Goal: Transaction & Acquisition: Purchase product/service

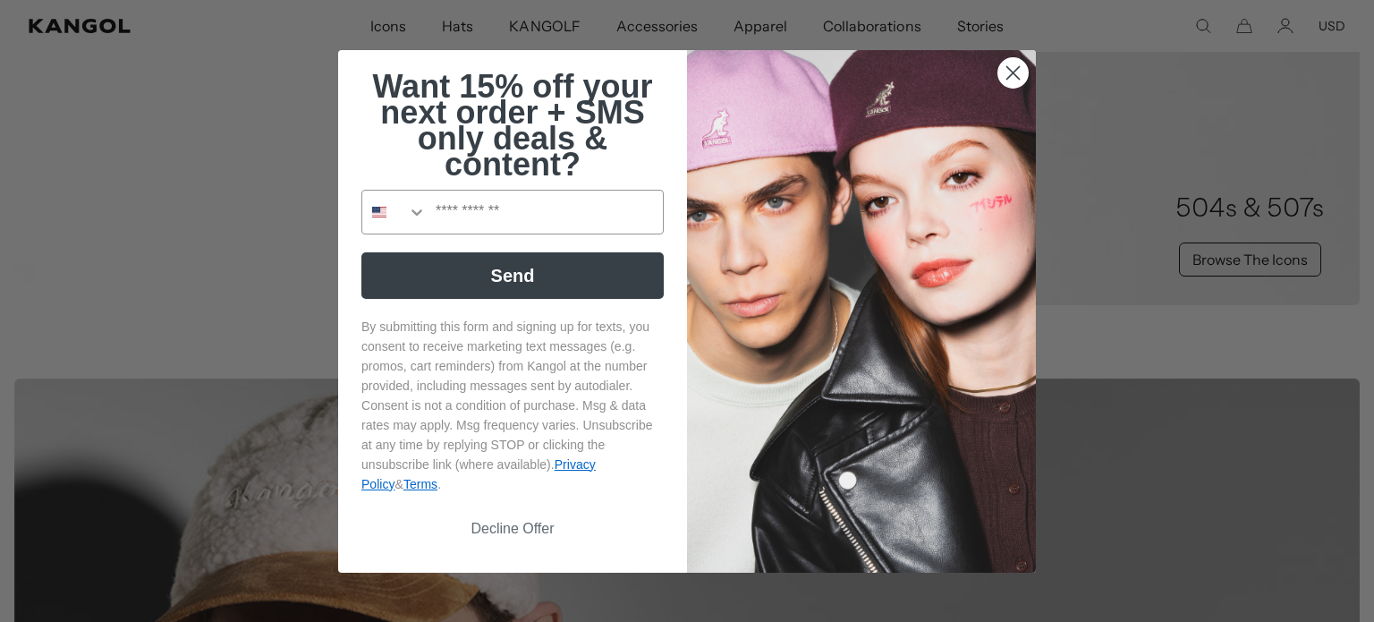
click at [1010, 84] on circle "Close dialog" at bounding box center [1013, 72] width 30 height 30
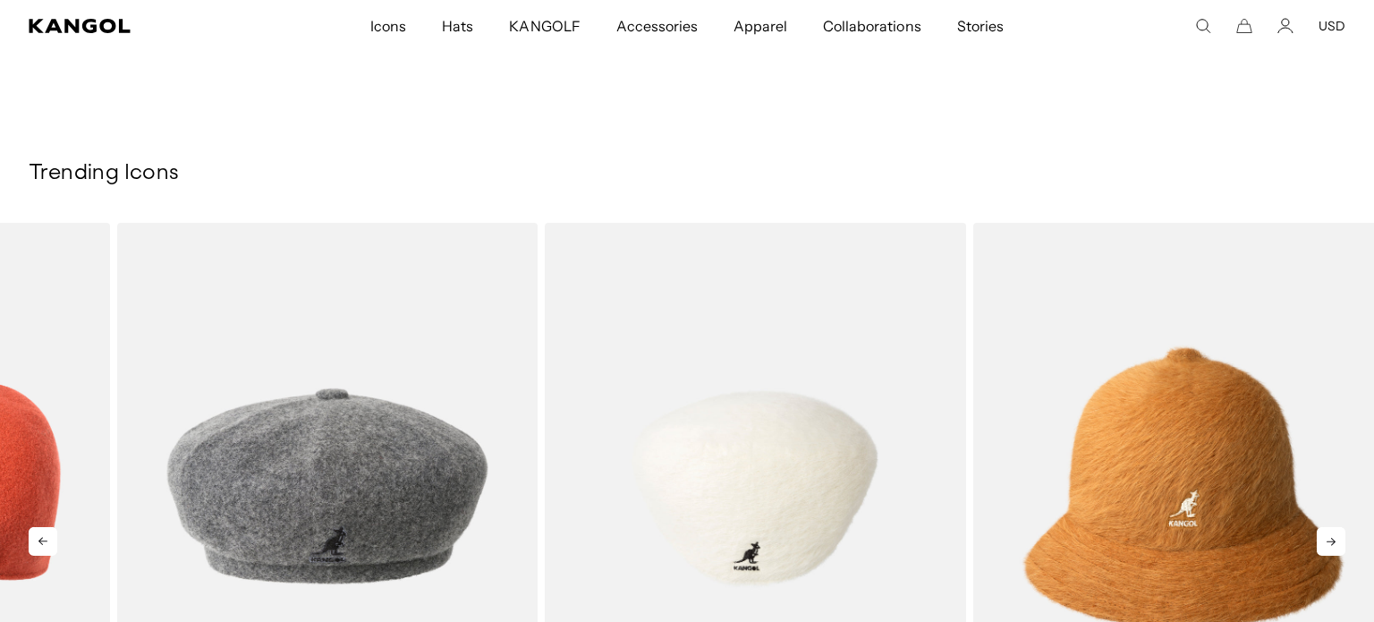
drag, startPoint x: 950, startPoint y: 388, endPoint x: 402, endPoint y: 349, distance: 548.8
click at [545, 347] on img "3 of 5" at bounding box center [755, 487] width 421 height 529
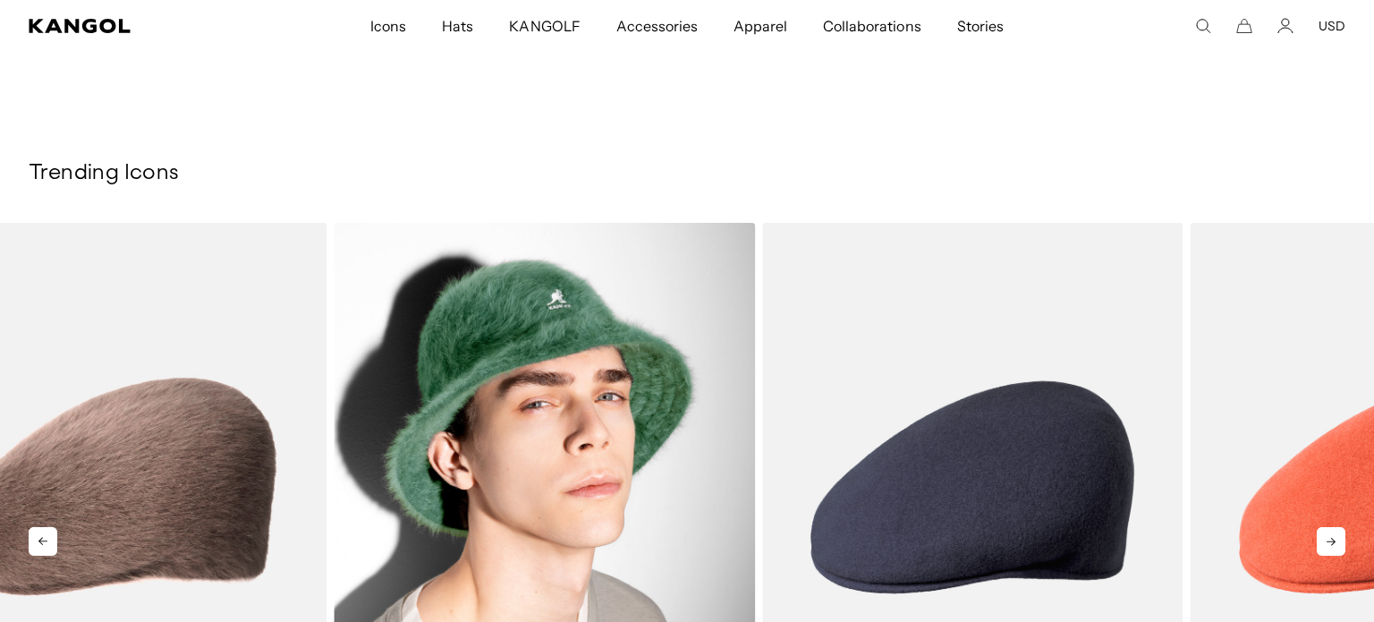
drag, startPoint x: 1072, startPoint y: 309, endPoint x: 390, endPoint y: 279, distance: 682.2
click at [430, 281] on img "4 of 5" at bounding box center [544, 487] width 421 height 529
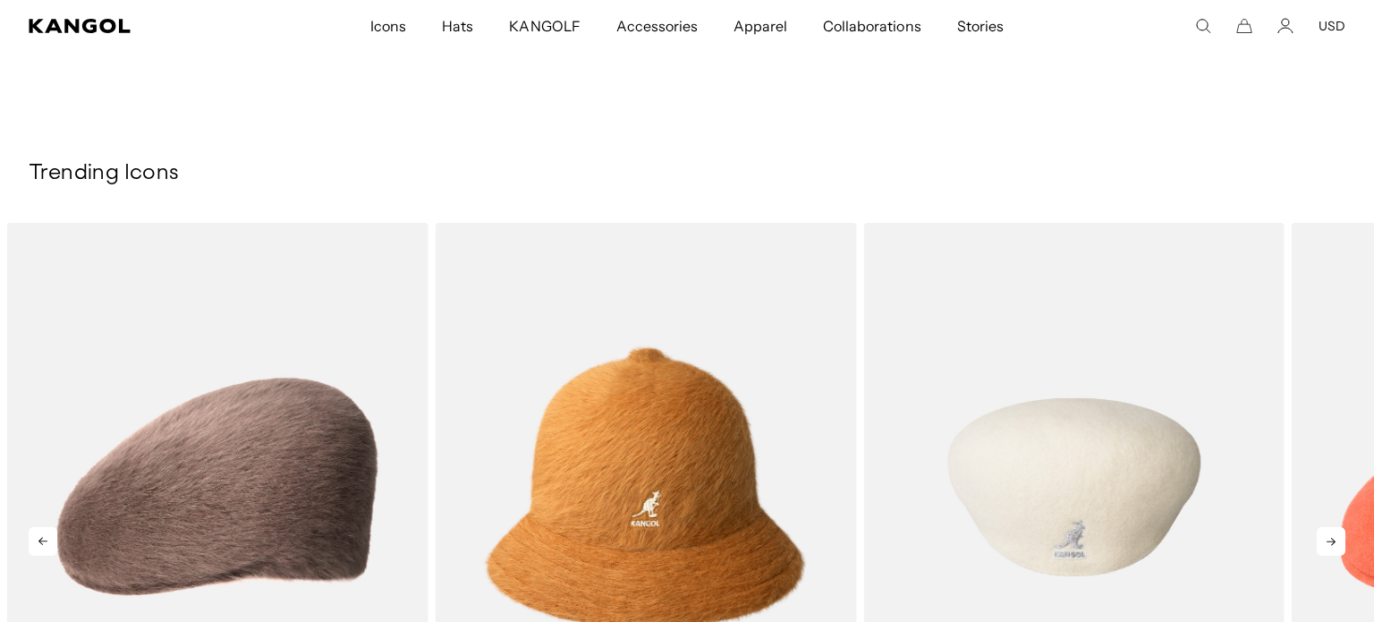
scroll to position [0, 369]
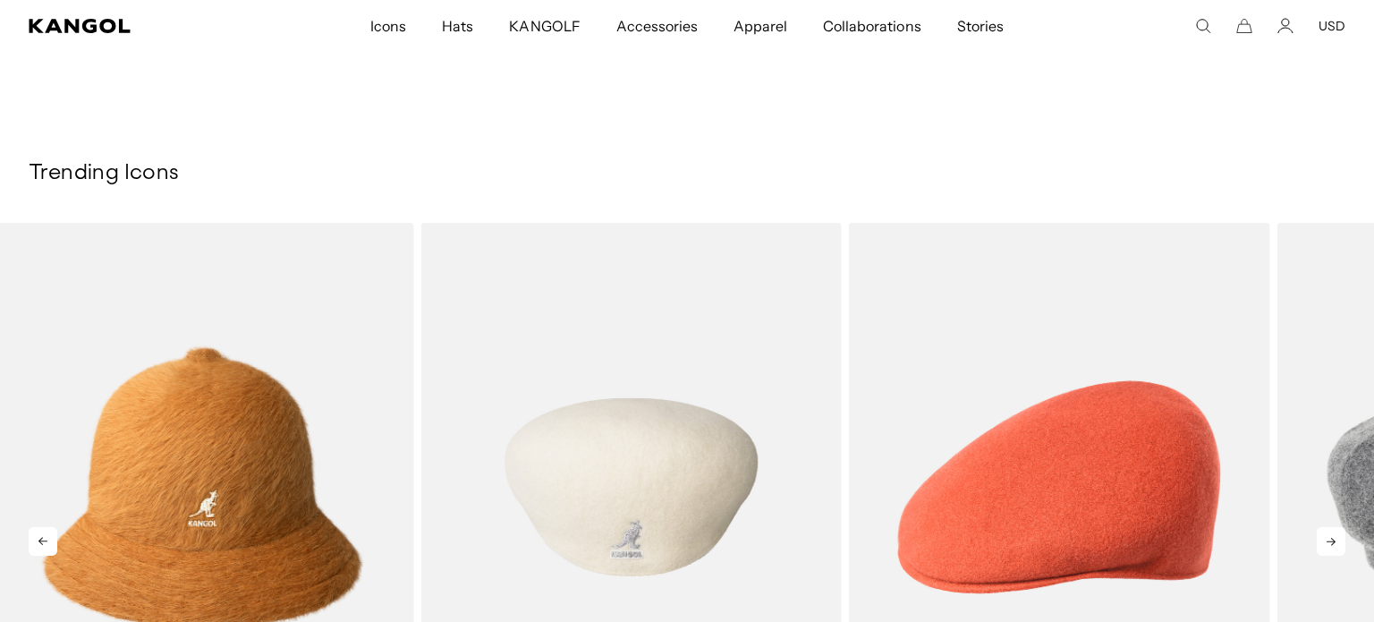
drag, startPoint x: 1067, startPoint y: 349, endPoint x: 553, endPoint y: 326, distance: 514.8
click at [553, 326] on img "5 of 5" at bounding box center [630, 487] width 421 height 529
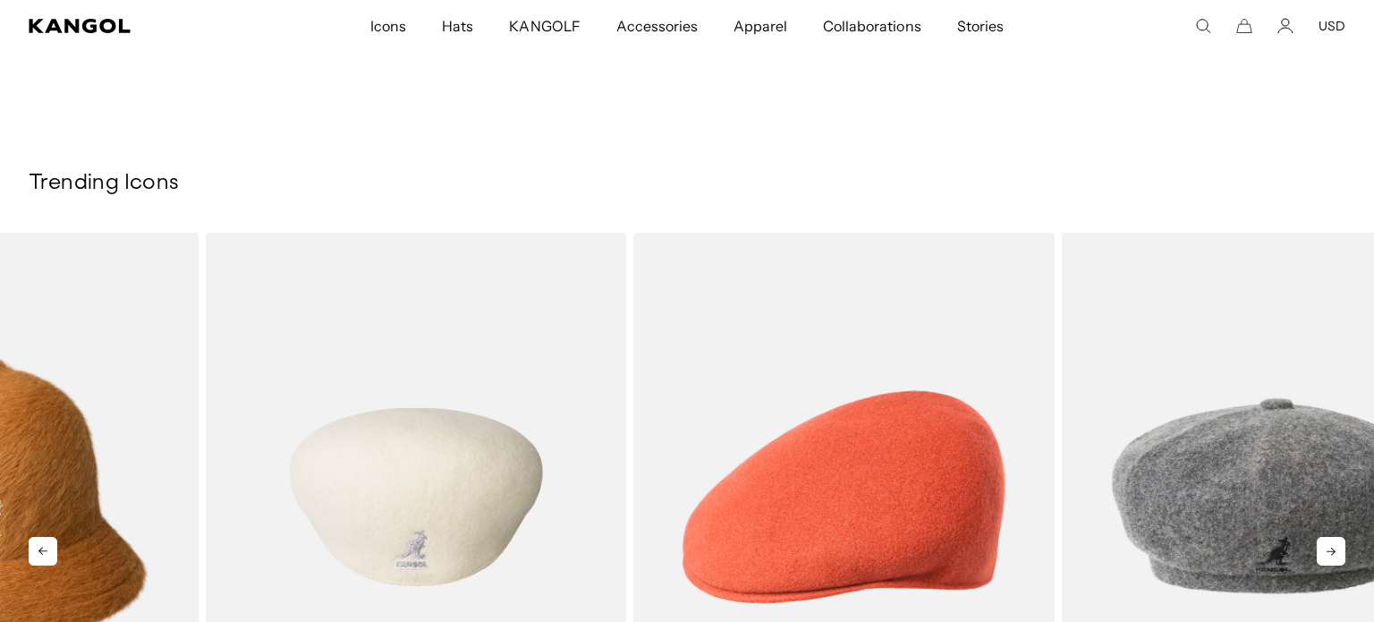
drag, startPoint x: 794, startPoint y: 427, endPoint x: 564, endPoint y: 381, distance: 234.4
click at [564, 381] on img "5 of 5" at bounding box center [416, 497] width 421 height 529
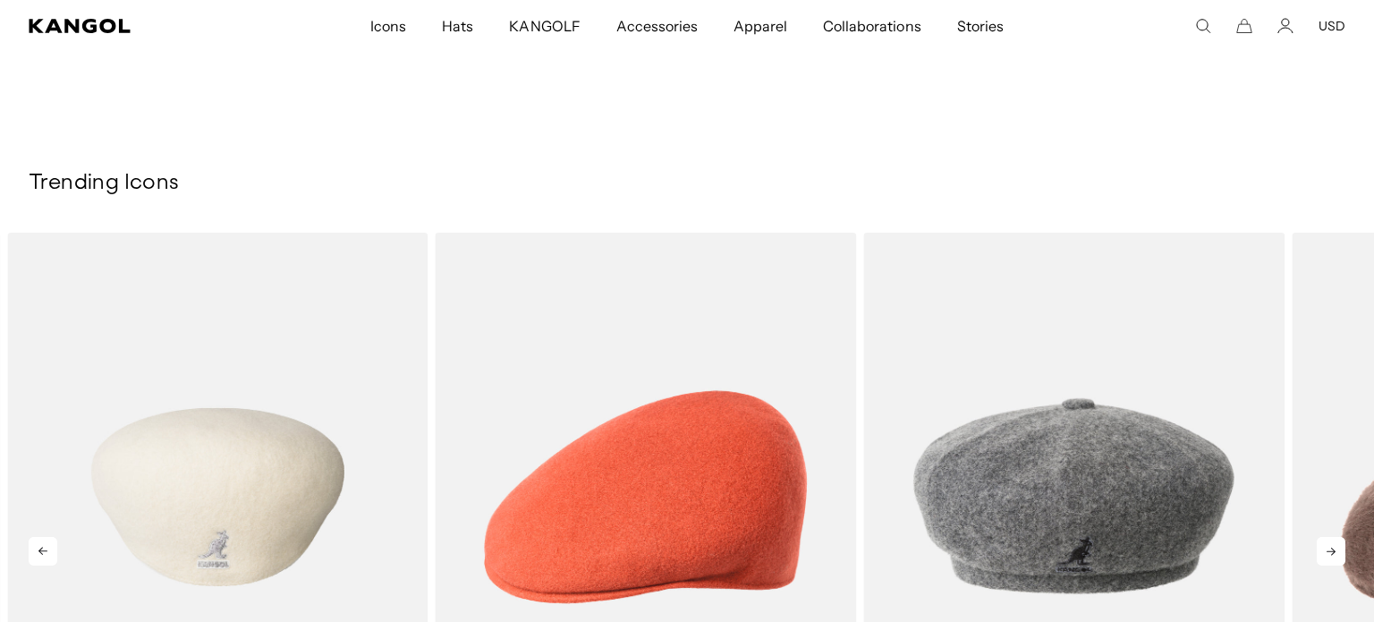
scroll to position [0, 0]
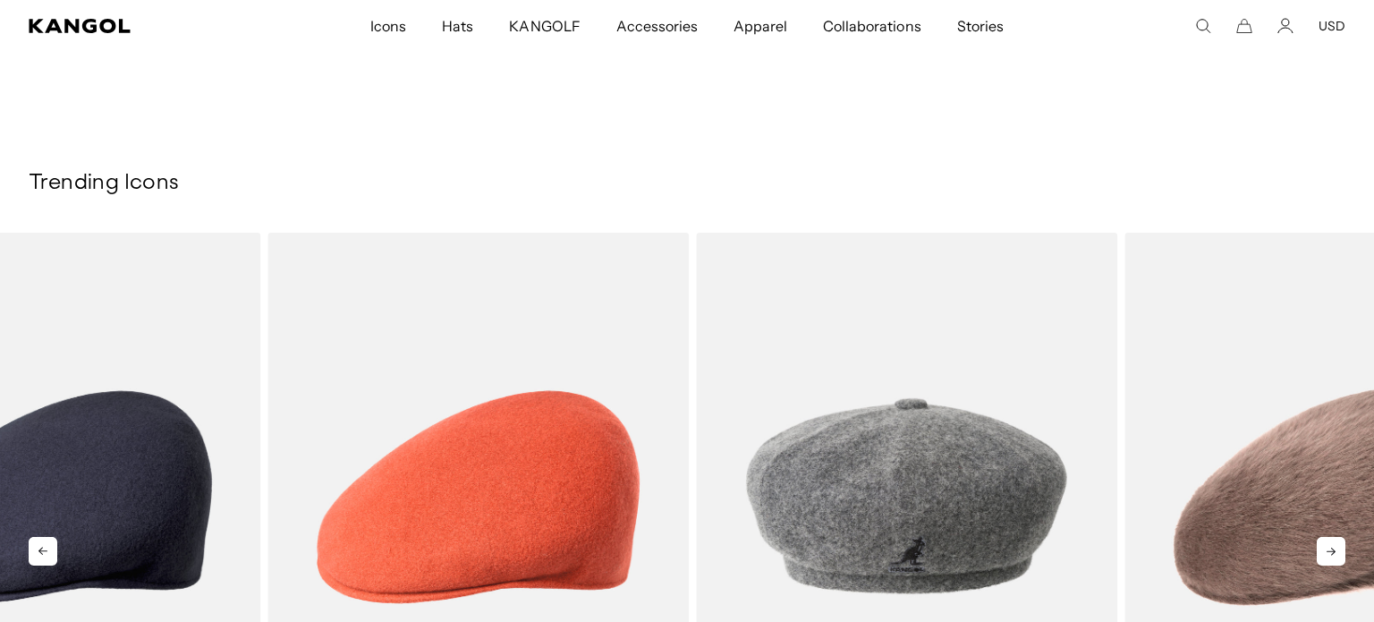
drag, startPoint x: 863, startPoint y: 428, endPoint x: 375, endPoint y: 381, distance: 490.6
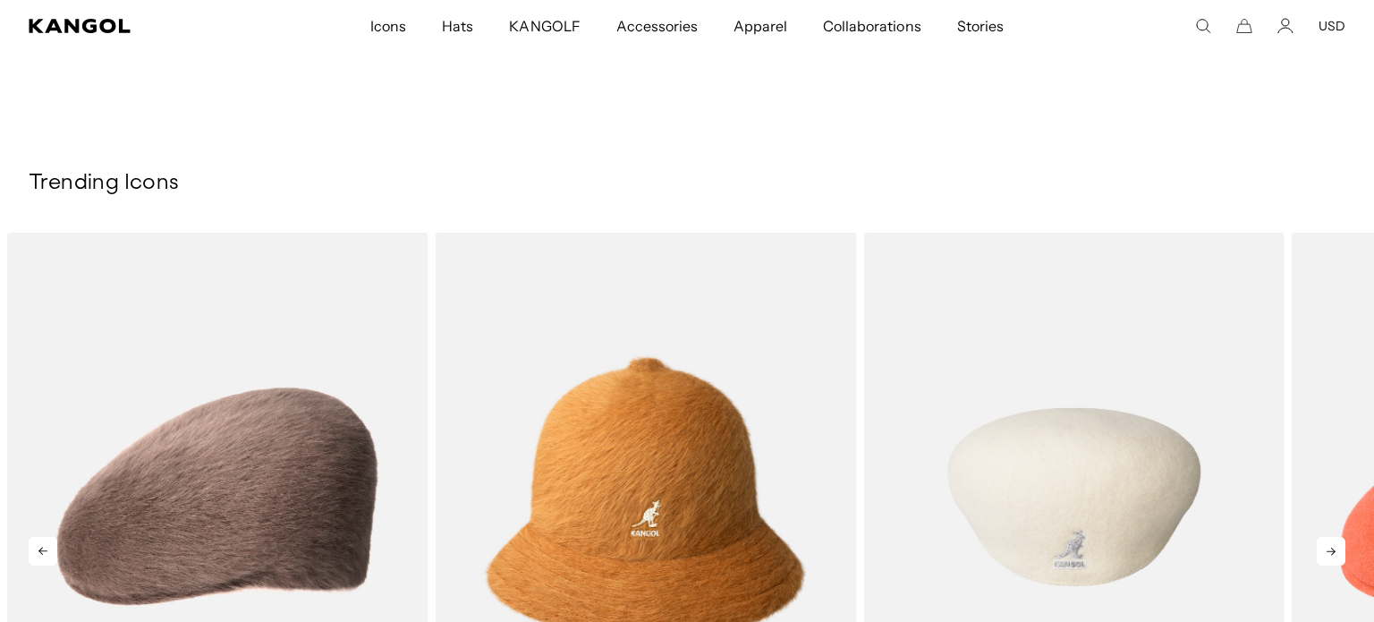
scroll to position [0, 369]
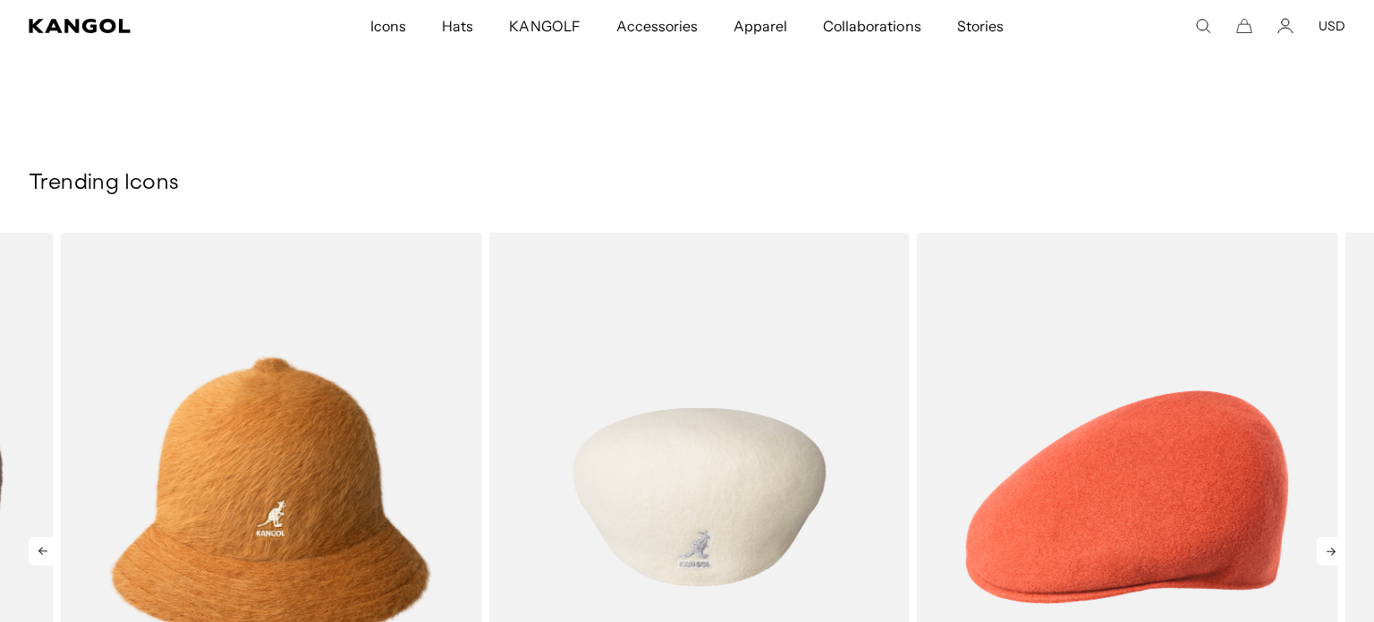
drag, startPoint x: 972, startPoint y: 427, endPoint x: 597, endPoint y: 397, distance: 375.9
click at [597, 397] on img "5 of 5" at bounding box center [698, 497] width 421 height 529
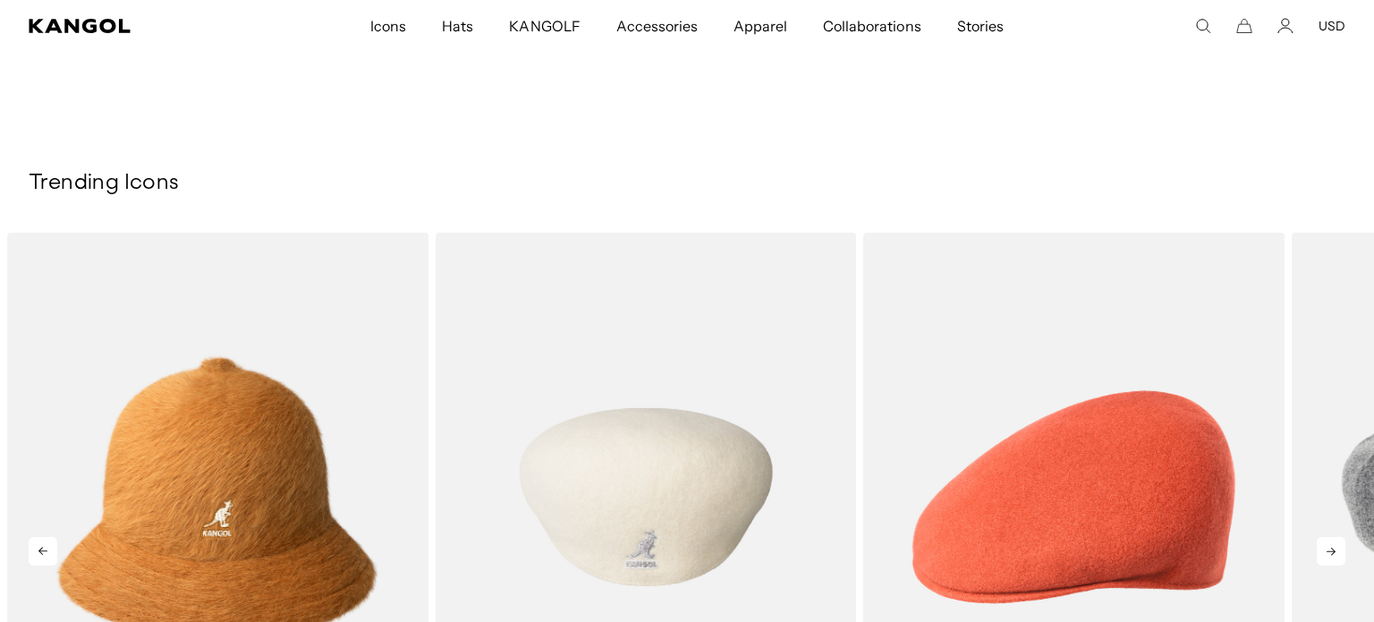
scroll to position [0, 0]
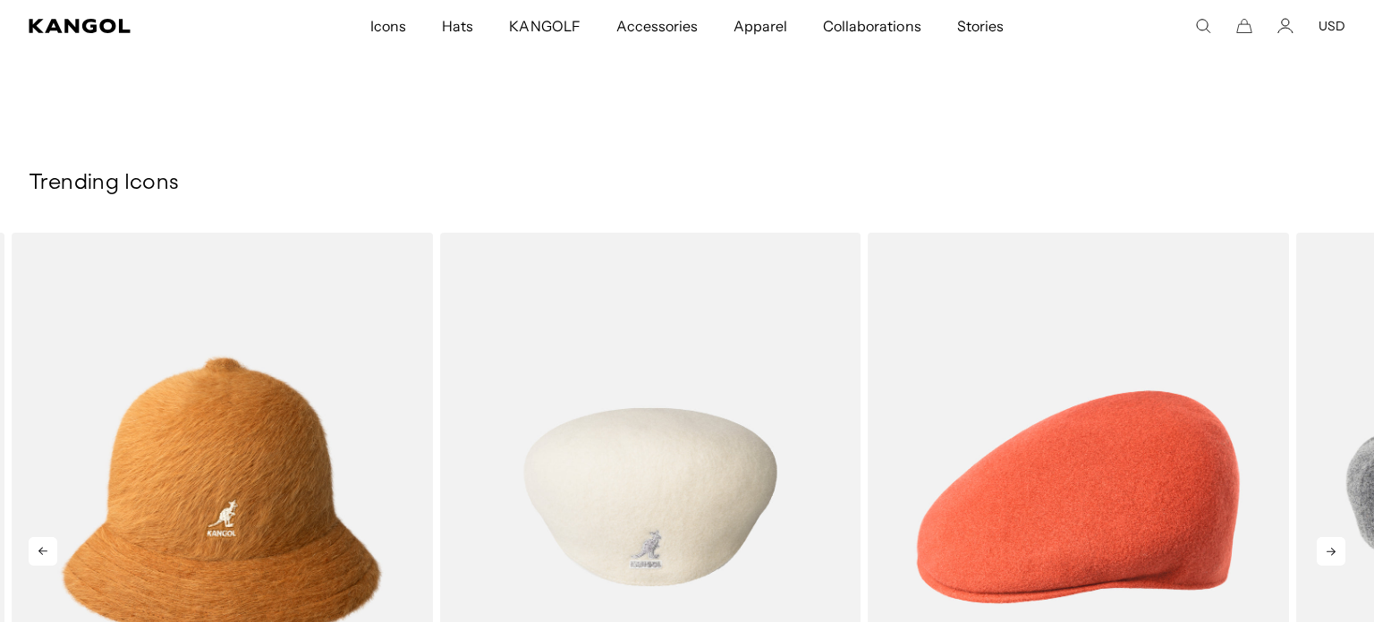
click at [663, 470] on img "5 of 5" at bounding box center [650, 497] width 421 height 529
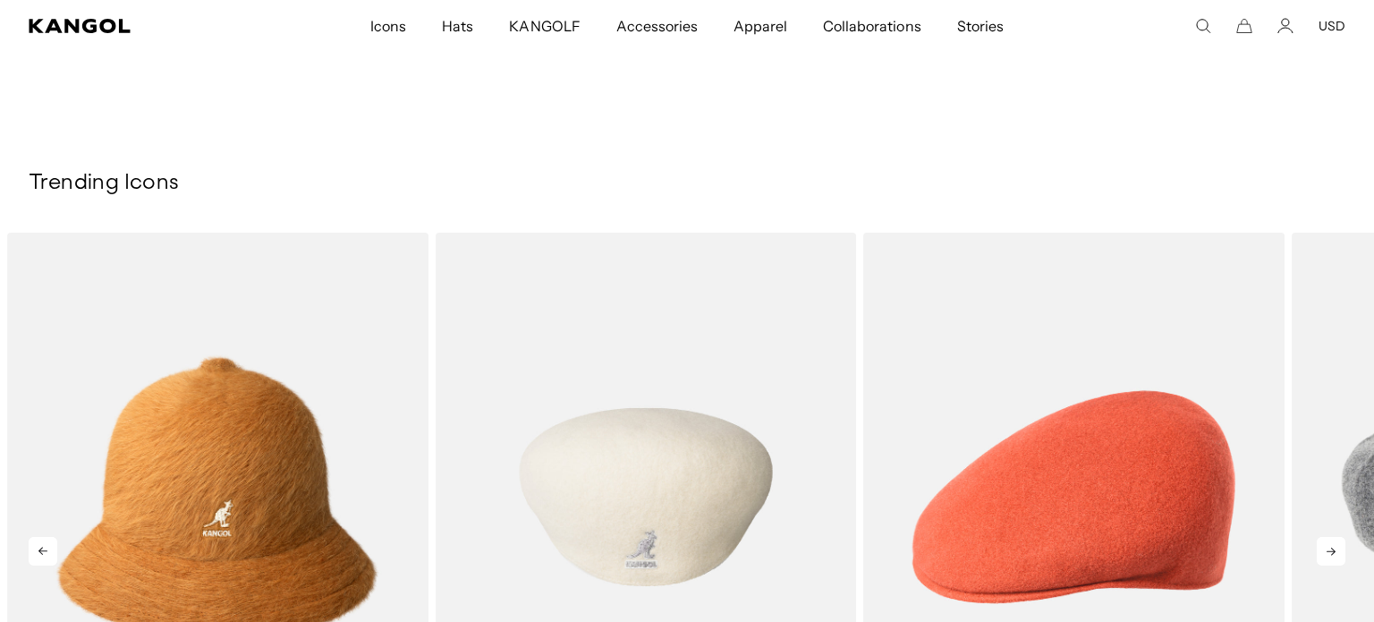
click at [669, 478] on img "5 of 5" at bounding box center [646, 497] width 421 height 529
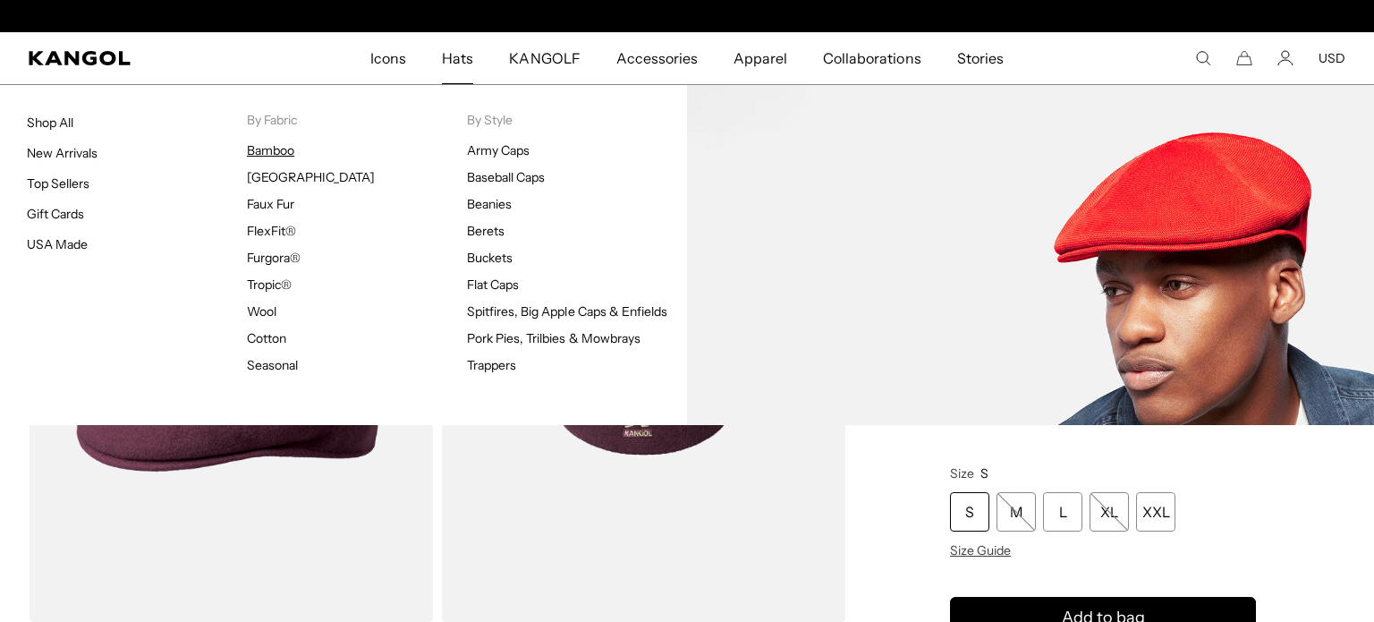
scroll to position [0, 369]
click at [284, 148] on link "Bamboo" at bounding box center [270, 150] width 47 height 16
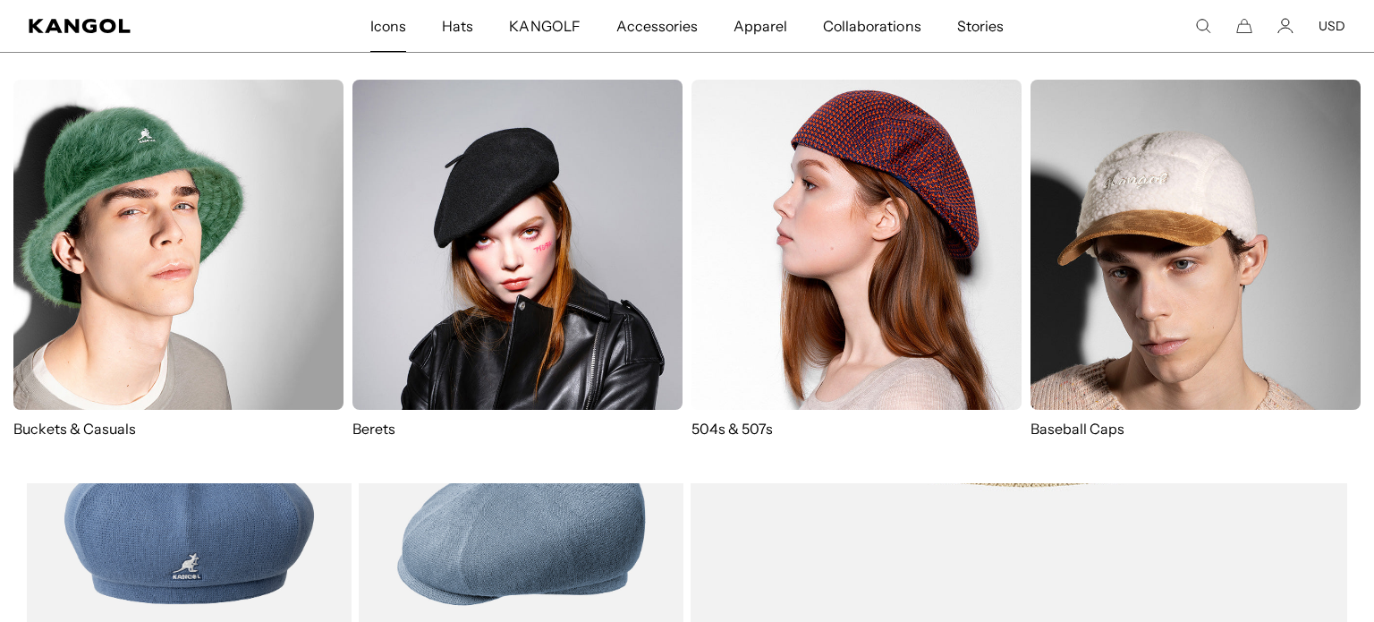
click at [397, 24] on span "Icons" at bounding box center [388, 26] width 36 height 52
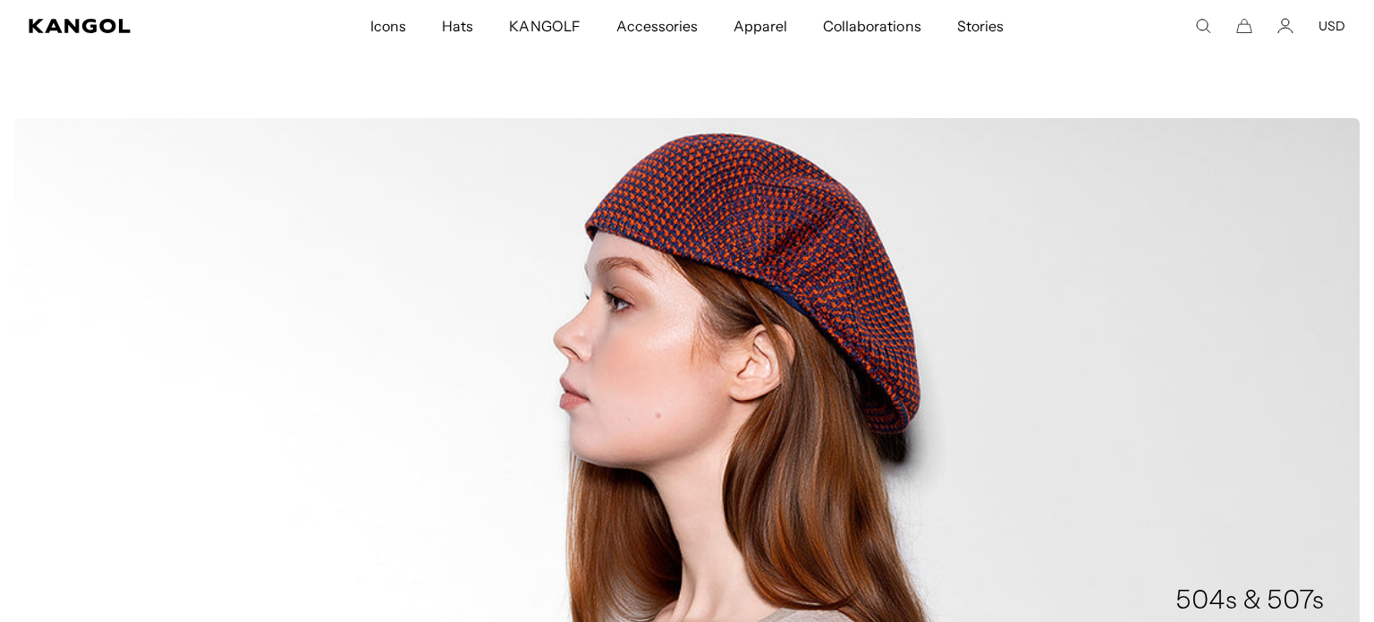
click at [791, 244] on div "504s & 507s Browse The Icons" at bounding box center [686, 408] width 1345 height 580
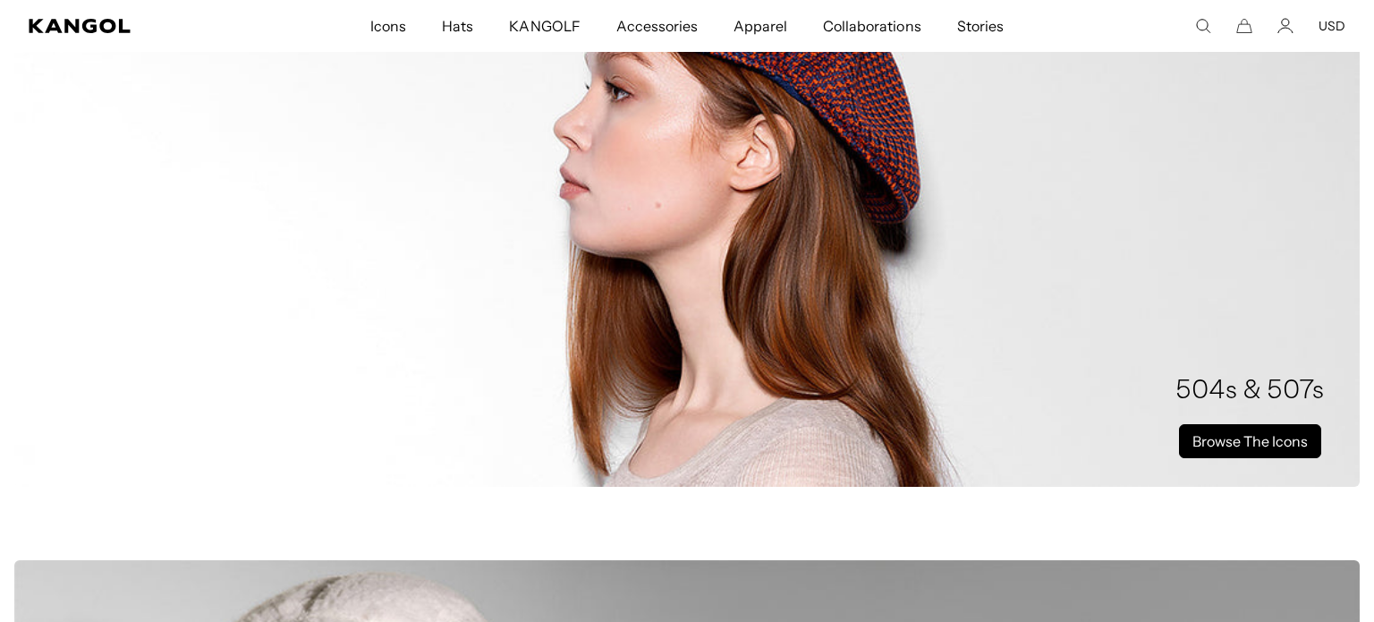
click at [1275, 437] on link "Browse The Icons" at bounding box center [1250, 441] width 142 height 34
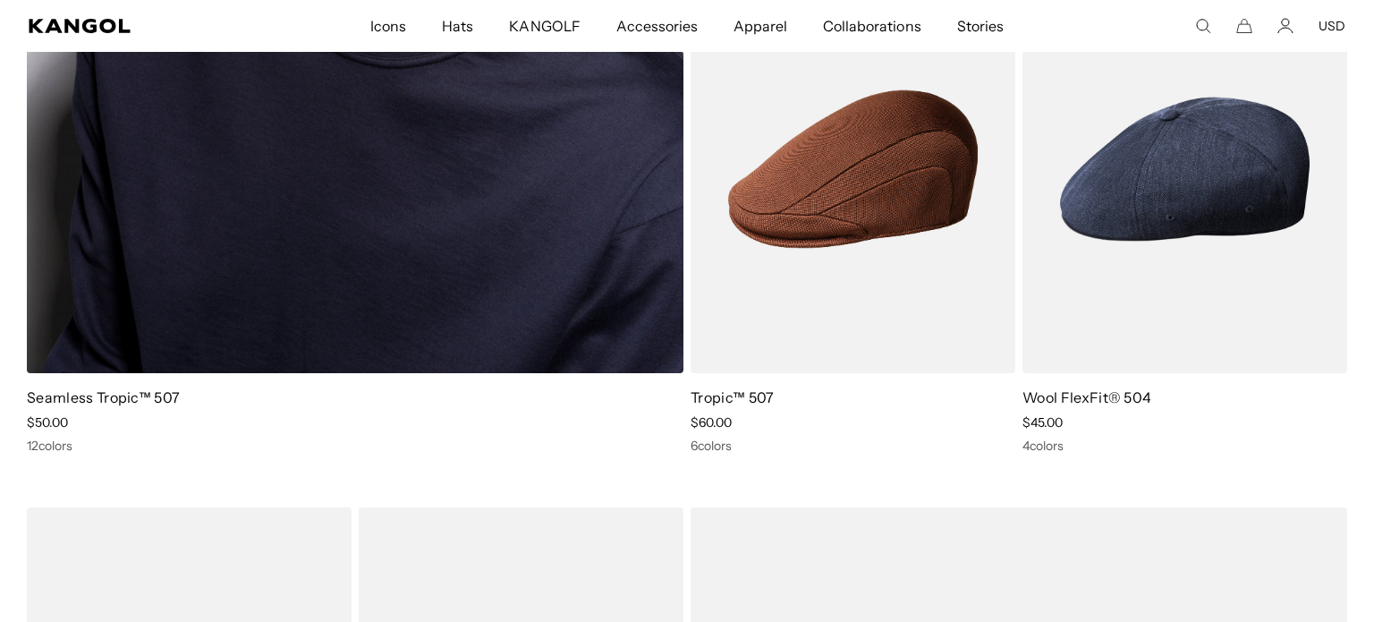
scroll to position [1798, 0]
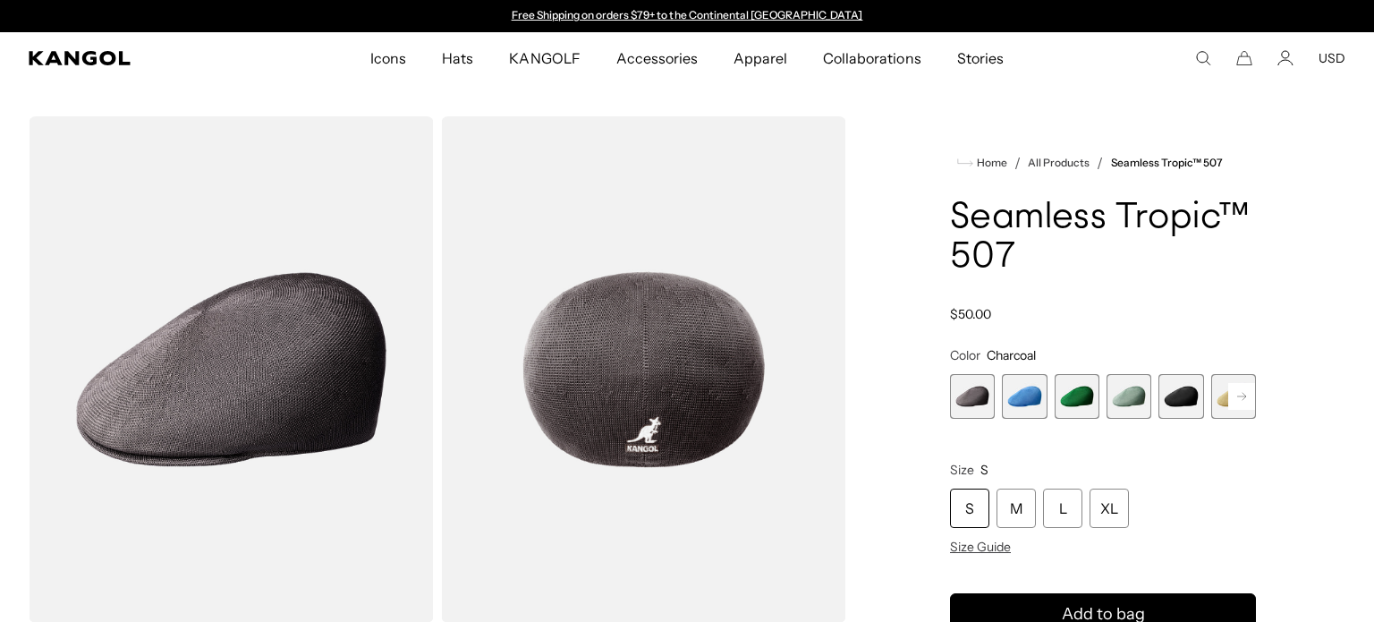
click at [1244, 397] on icon at bounding box center [1241, 396] width 9 height 7
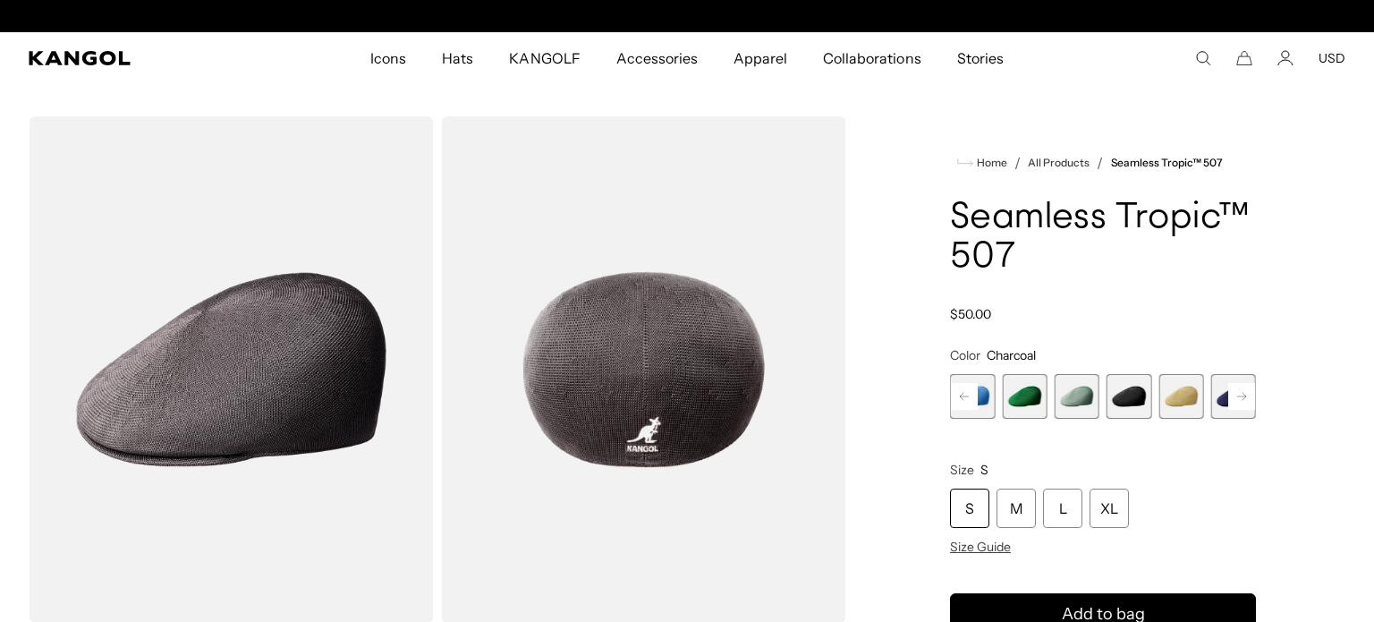
scroll to position [0, 369]
click at [1192, 394] on span "6 of 12" at bounding box center [1180, 396] width 45 height 45
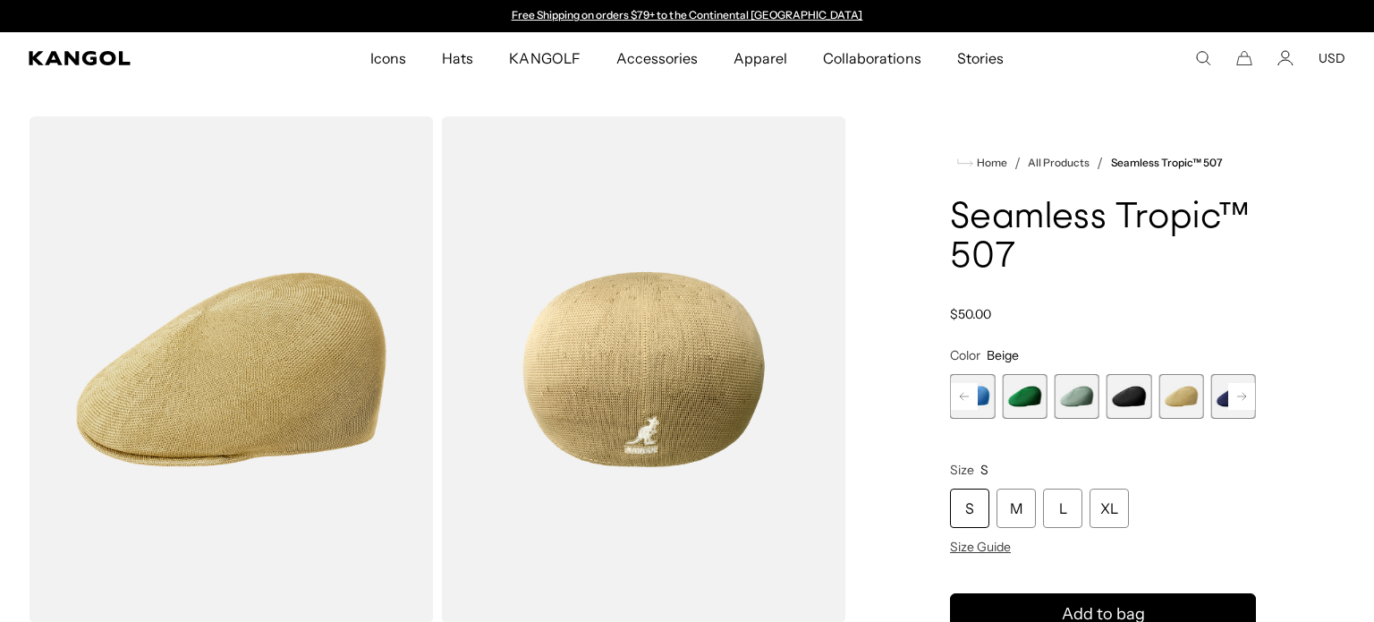
scroll to position [0, 369]
click at [1242, 394] on rect at bounding box center [1241, 396] width 27 height 27
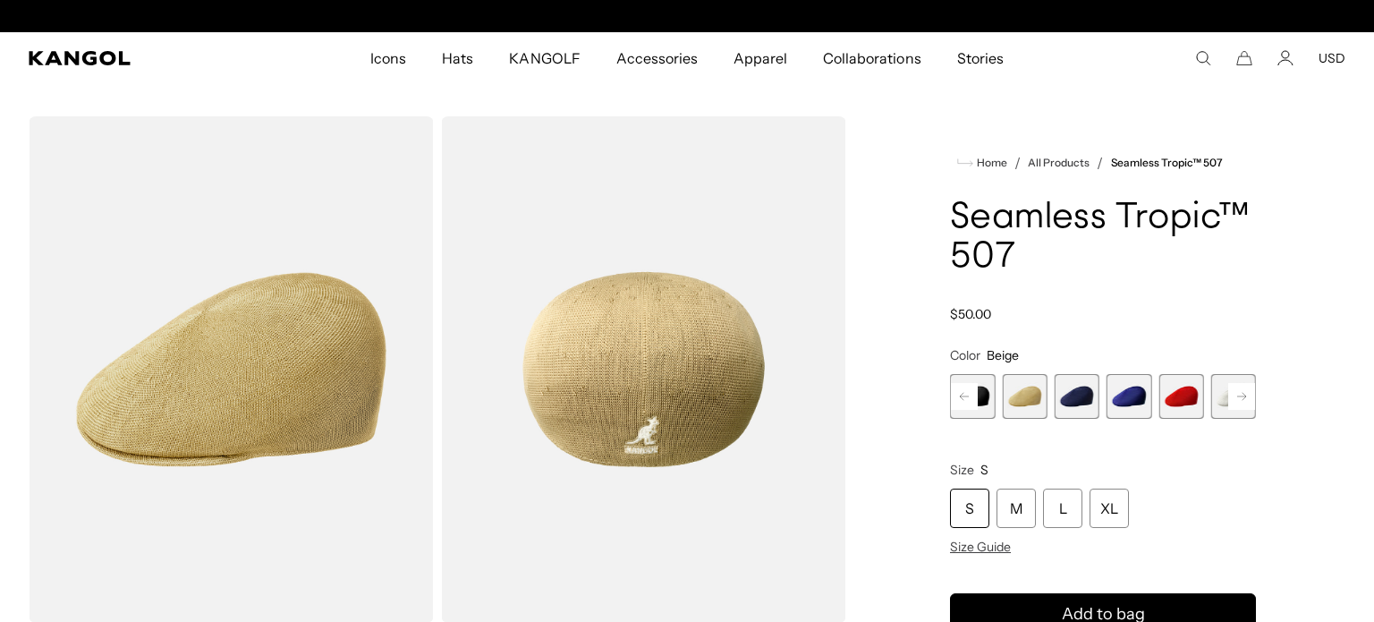
scroll to position [0, 369]
click at [1242, 394] on rect at bounding box center [1241, 396] width 27 height 27
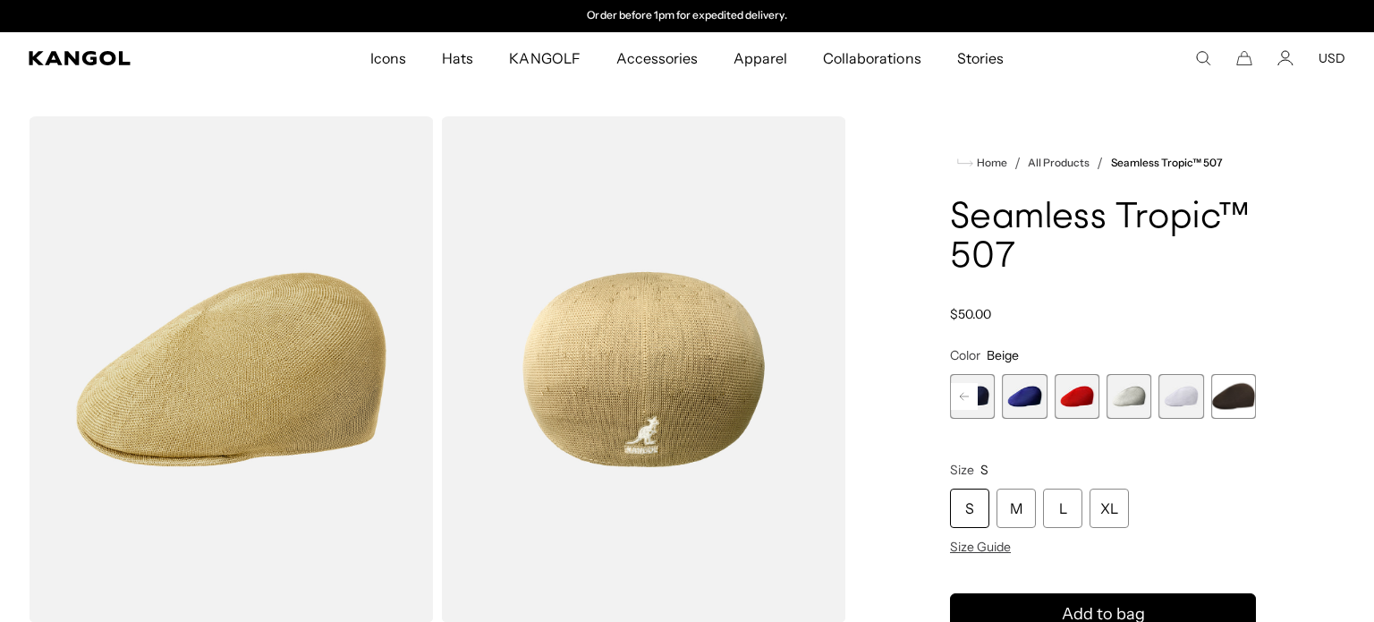
click at [1242, 394] on span "12 of 12" at bounding box center [1233, 396] width 45 height 45
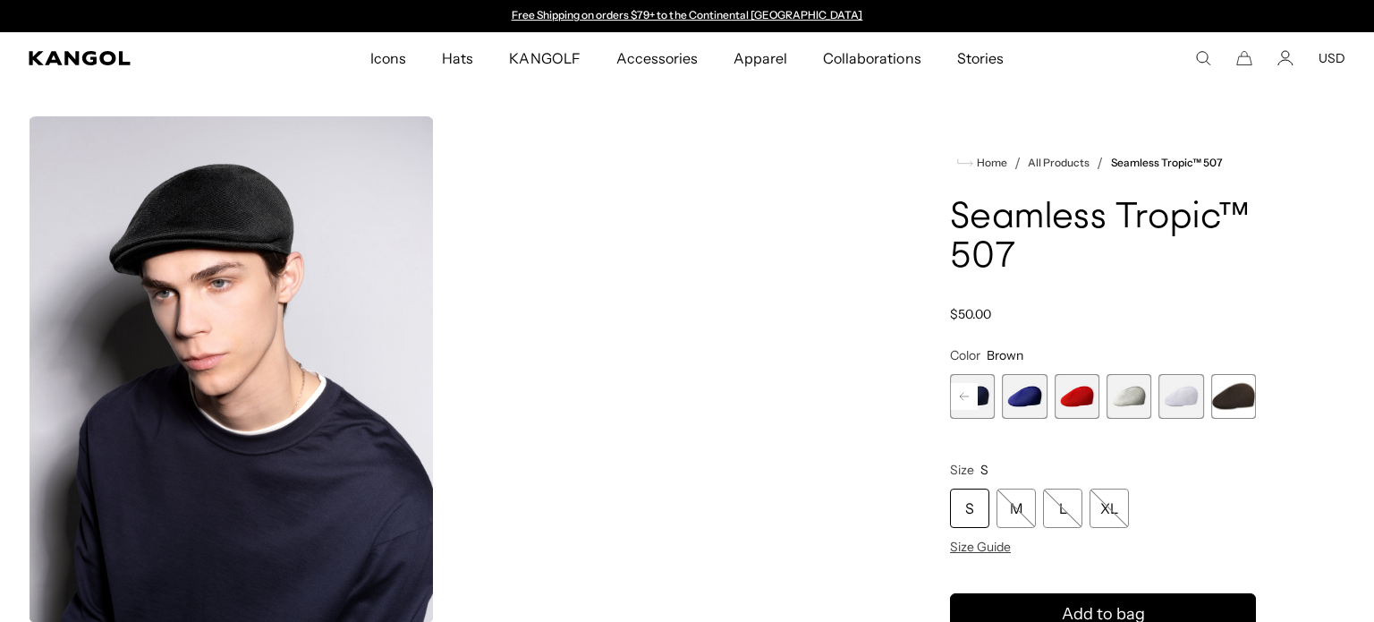
click at [962, 394] on icon at bounding box center [964, 396] width 9 height 7
click at [1023, 391] on span "5 of 12" at bounding box center [1024, 396] width 45 height 45
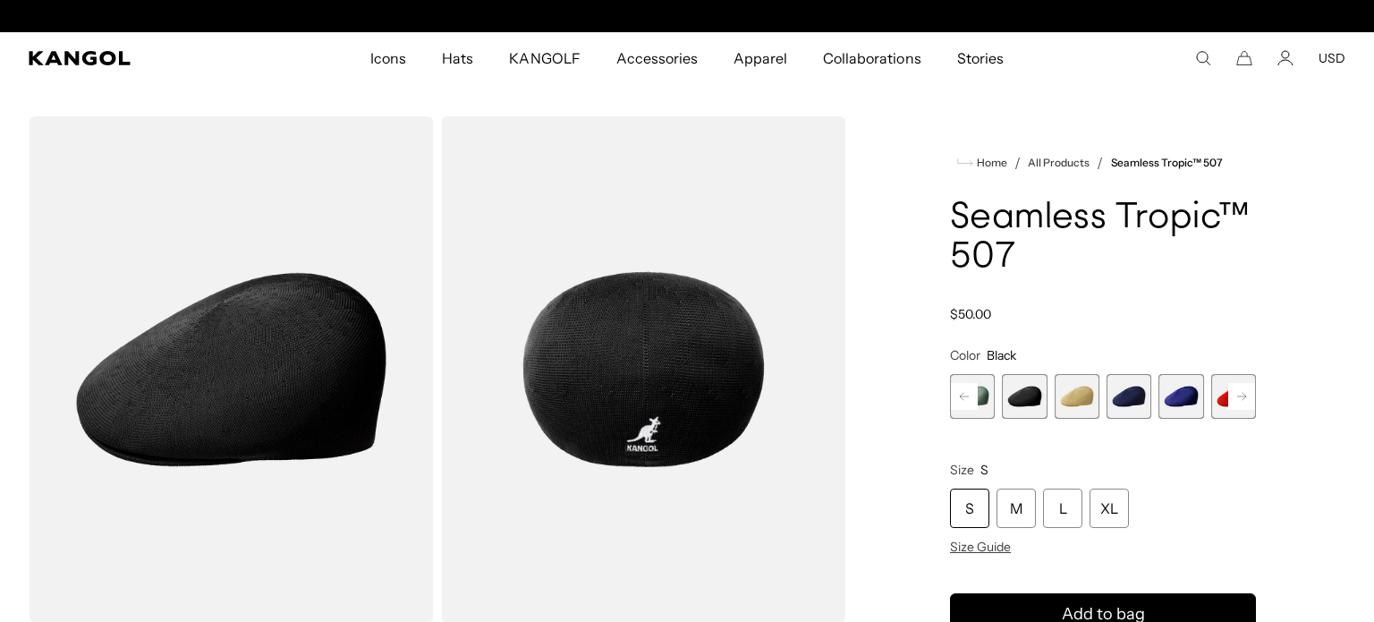
click at [1079, 384] on span "6 of 12" at bounding box center [1077, 396] width 45 height 45
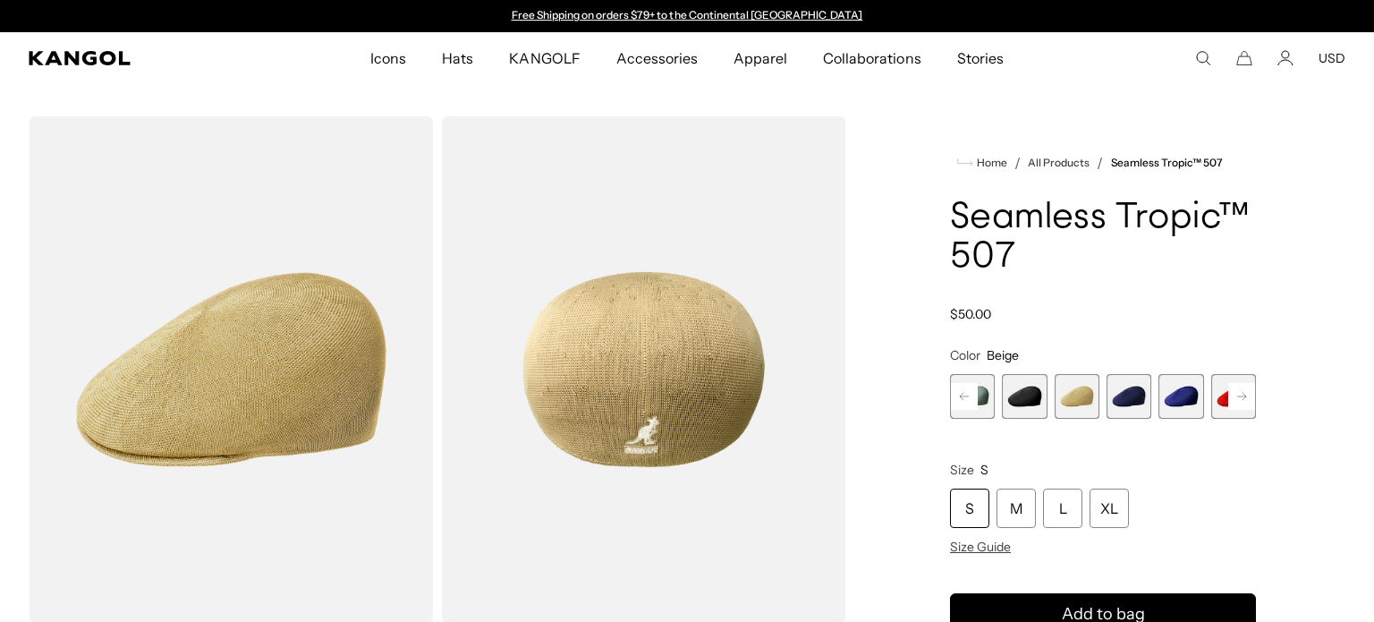
click at [965, 393] on rect at bounding box center [964, 396] width 27 height 27
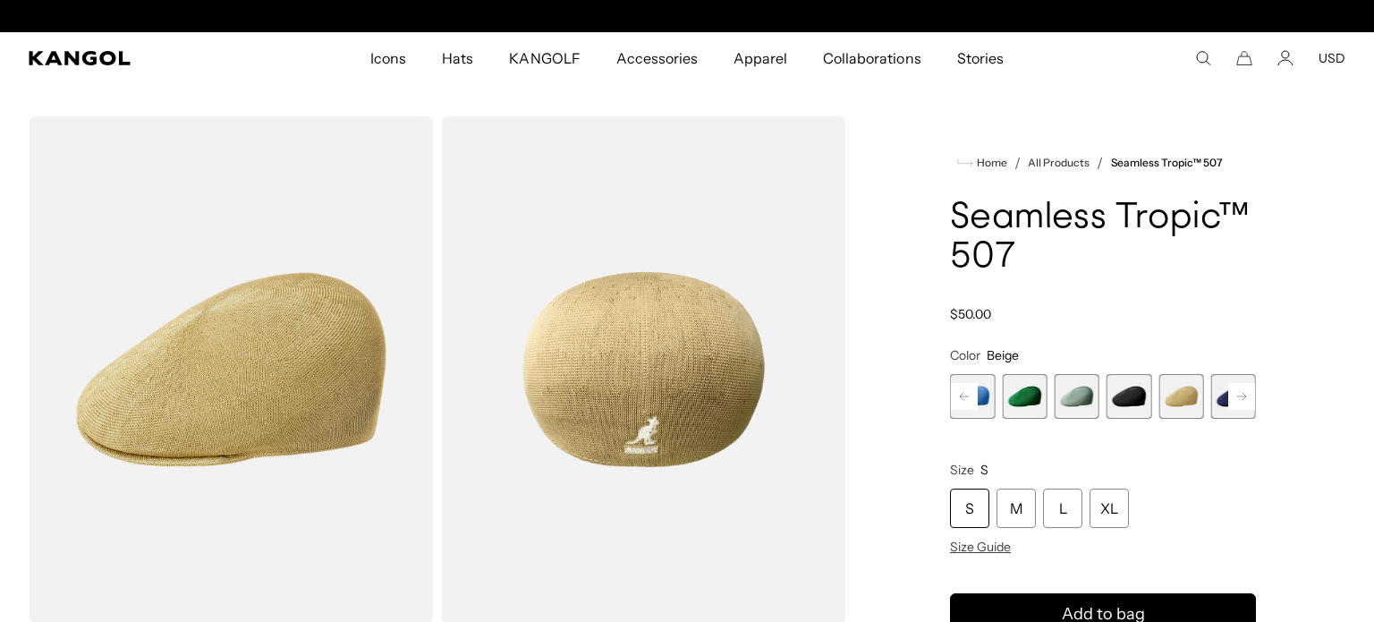
scroll to position [0, 369]
click at [965, 393] on rect at bounding box center [964, 396] width 27 height 27
